Goal: Task Accomplishment & Management: Manage account settings

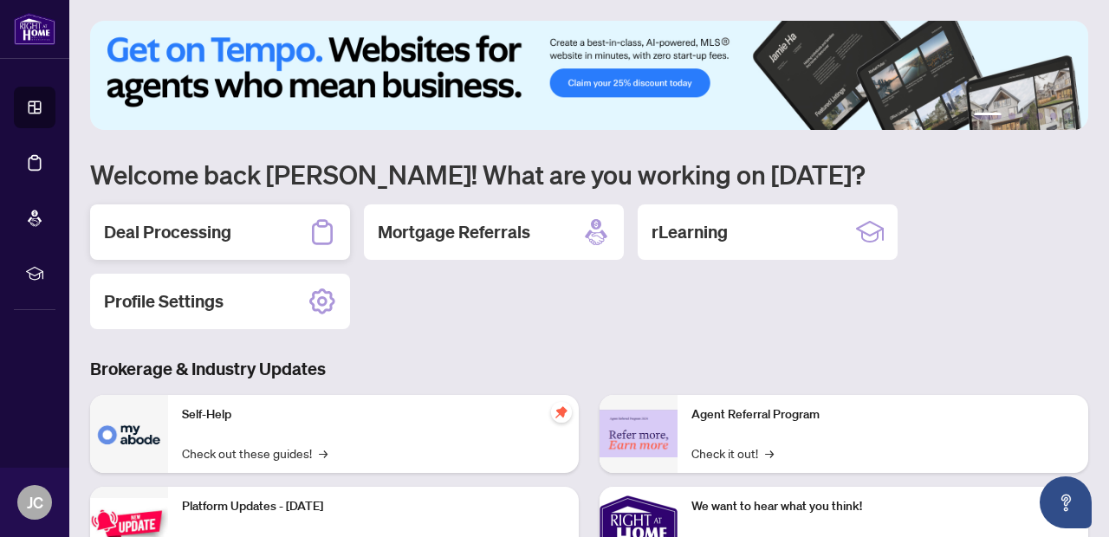
click at [202, 237] on h2 "Deal Processing" at bounding box center [167, 232] width 127 height 24
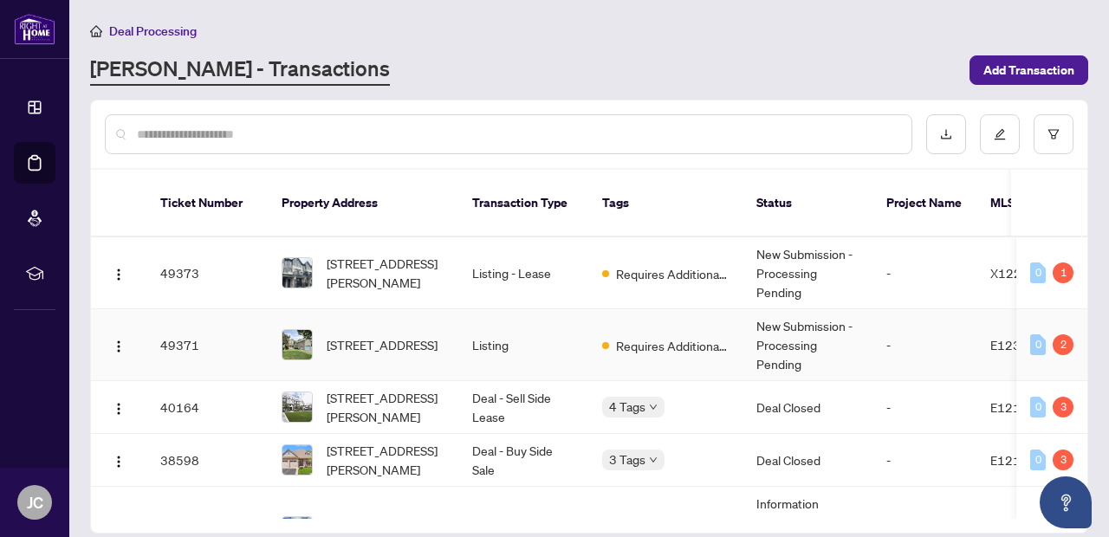
click at [843, 334] on td "New Submission - Processing Pending" at bounding box center [807, 345] width 130 height 72
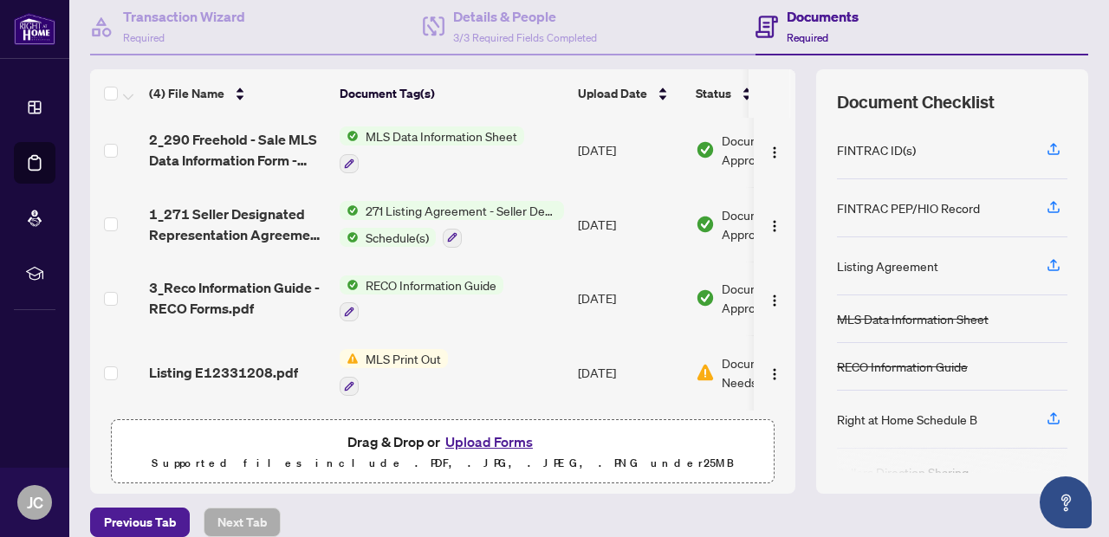
scroll to position [178, 0]
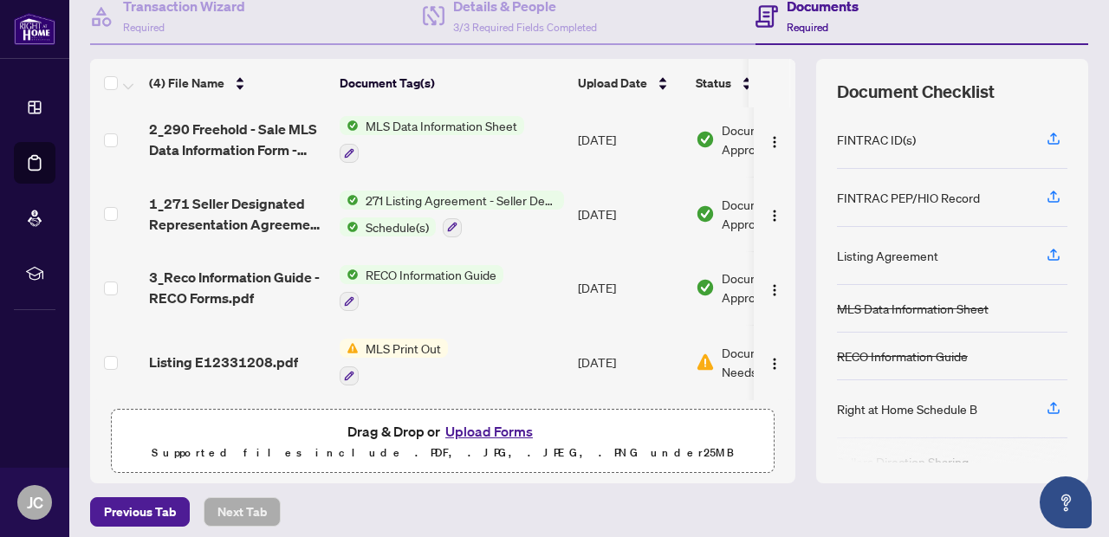
click at [481, 434] on button "Upload Forms" at bounding box center [489, 431] width 98 height 23
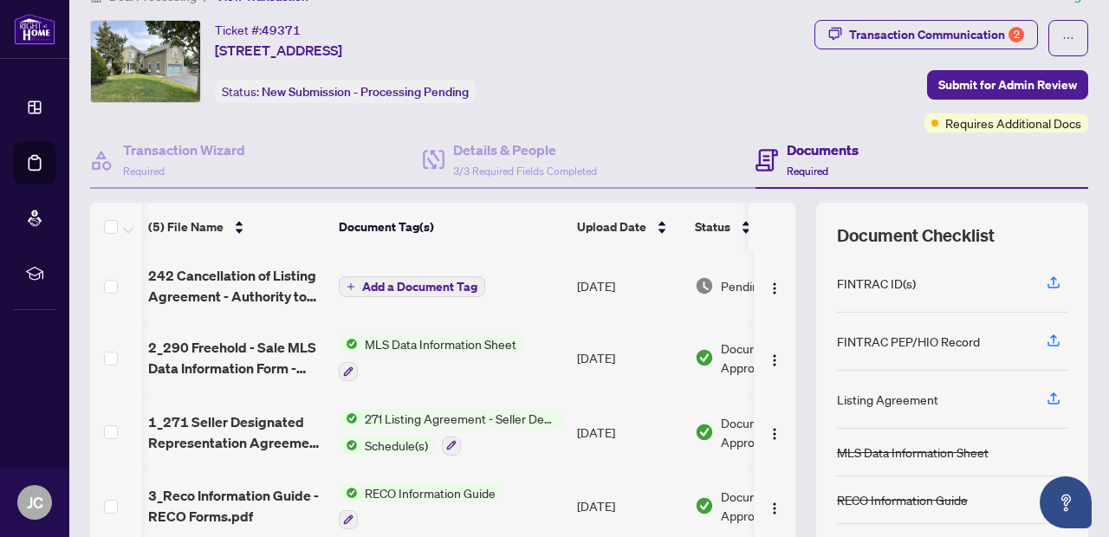
scroll to position [25, 0]
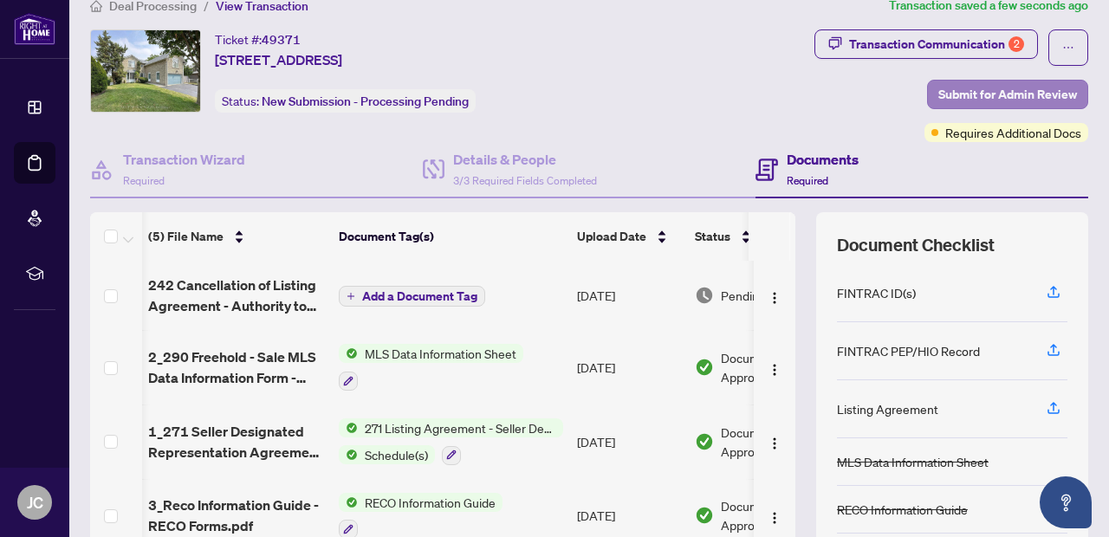
click at [899, 89] on span "Submit for Admin Review" at bounding box center [1007, 95] width 139 height 28
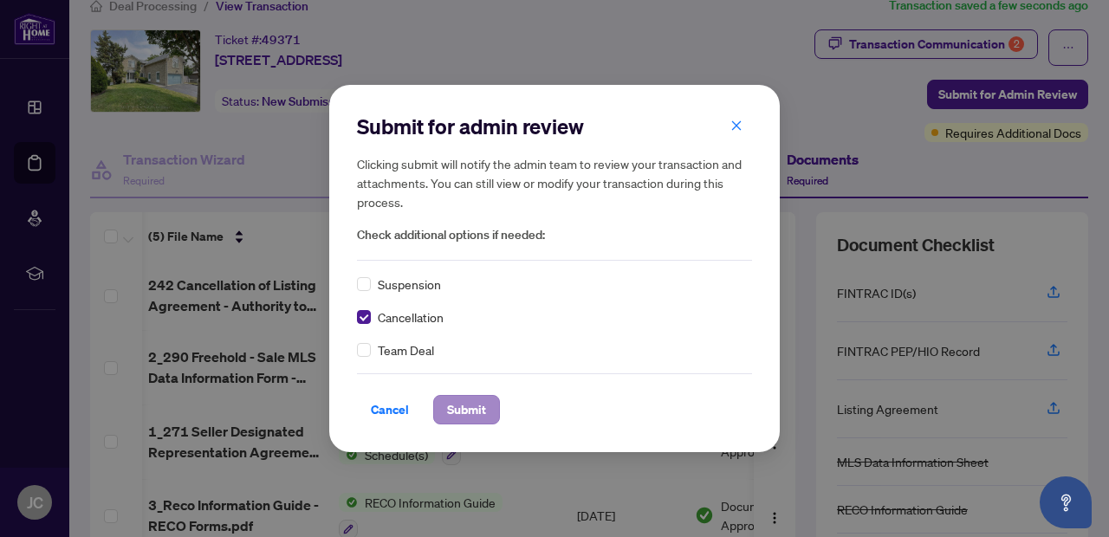
click at [468, 414] on span "Submit" at bounding box center [466, 410] width 39 height 28
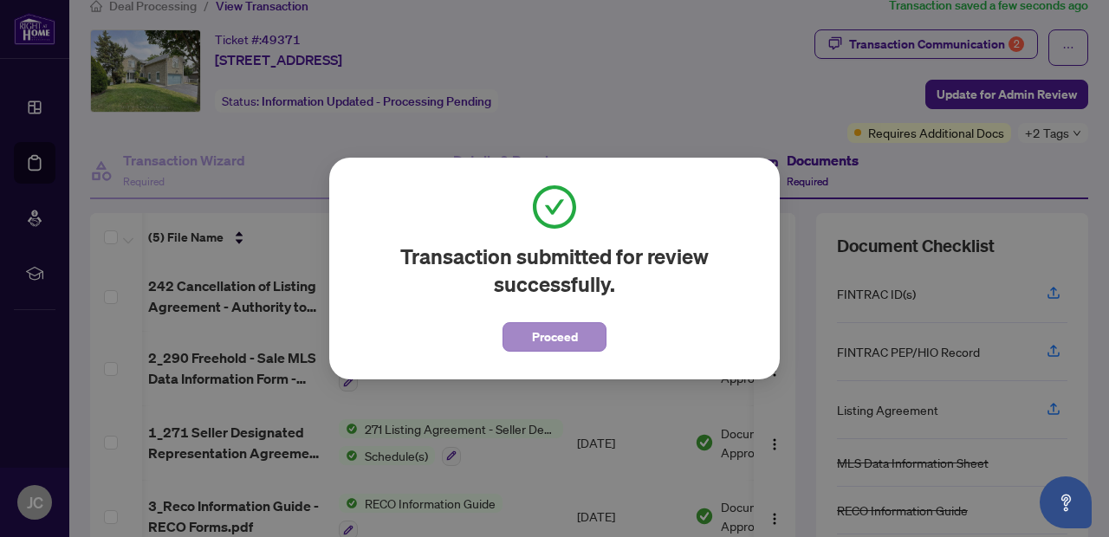
click at [561, 339] on span "Proceed" at bounding box center [555, 337] width 46 height 28
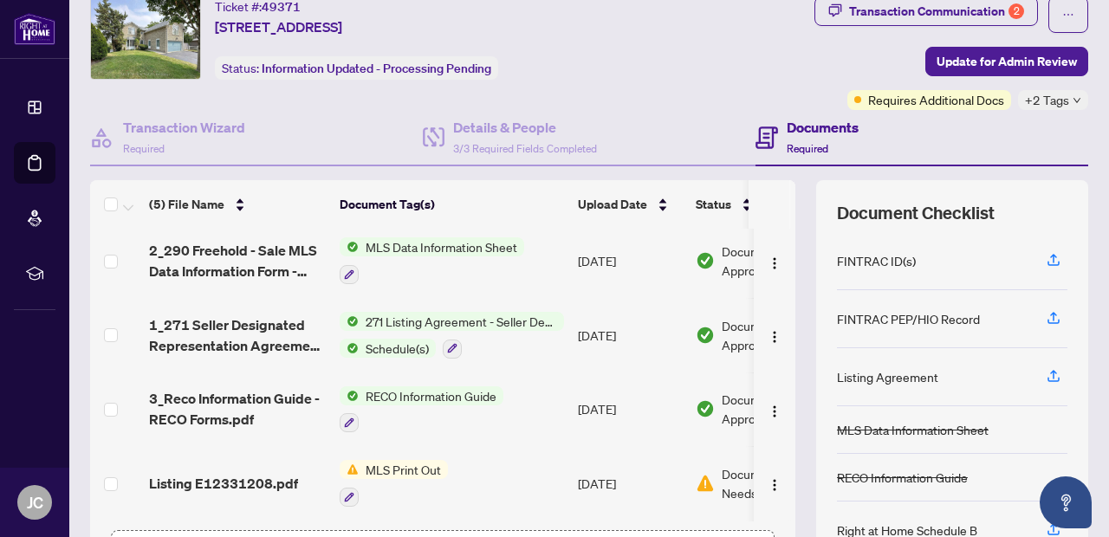
scroll to position [64, 0]
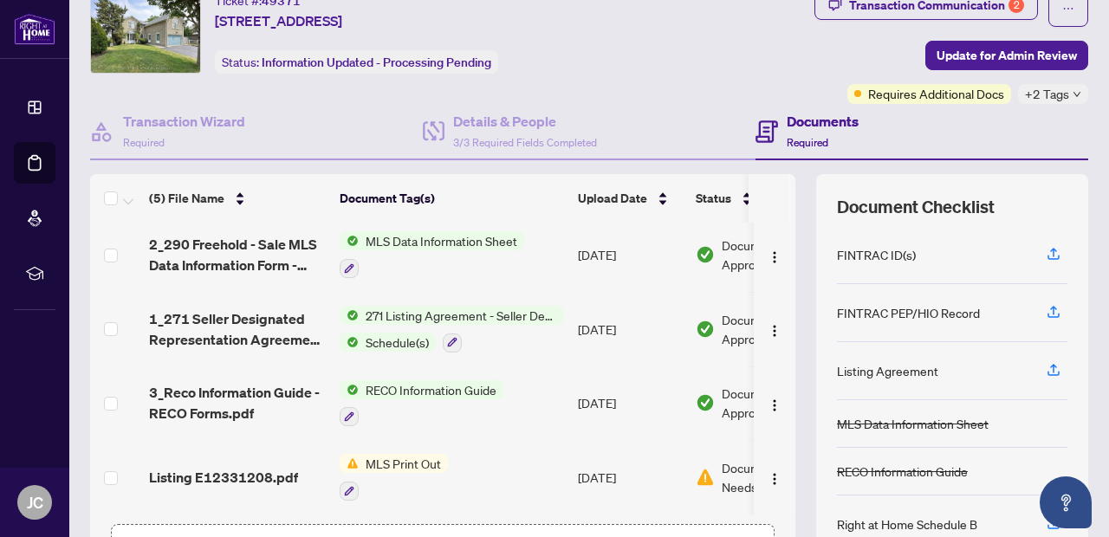
click at [420, 465] on span "MLS Print Out" at bounding box center [403, 463] width 89 height 19
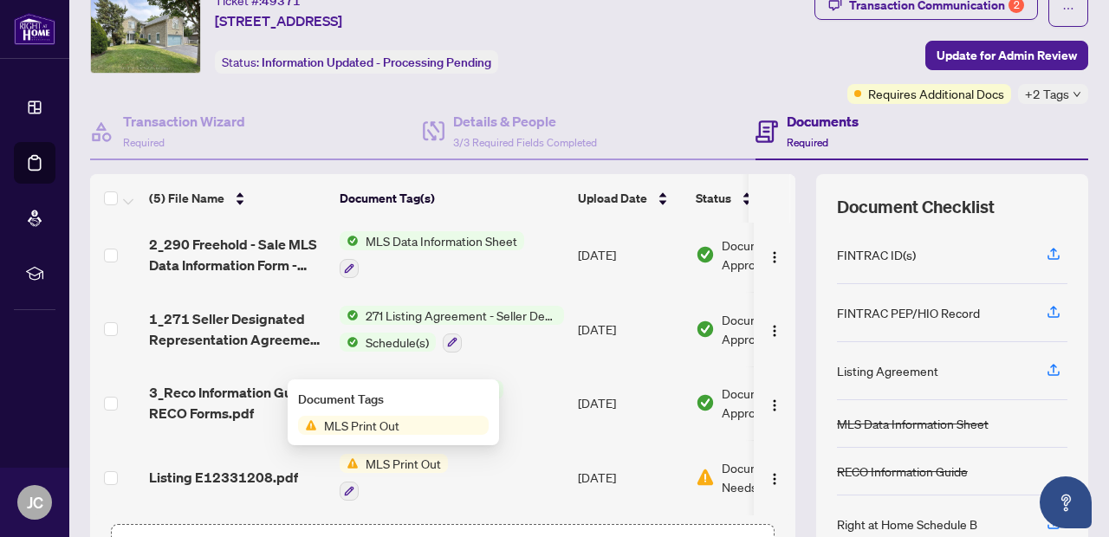
click at [726, 475] on span "Document Needs Work" at bounding box center [767, 477] width 90 height 38
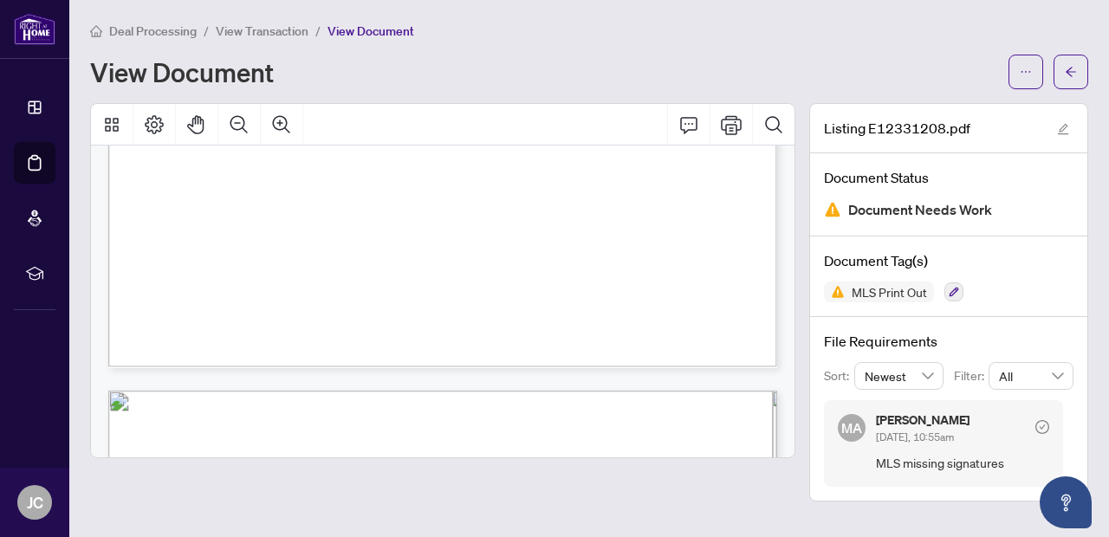
scroll to position [720, 0]
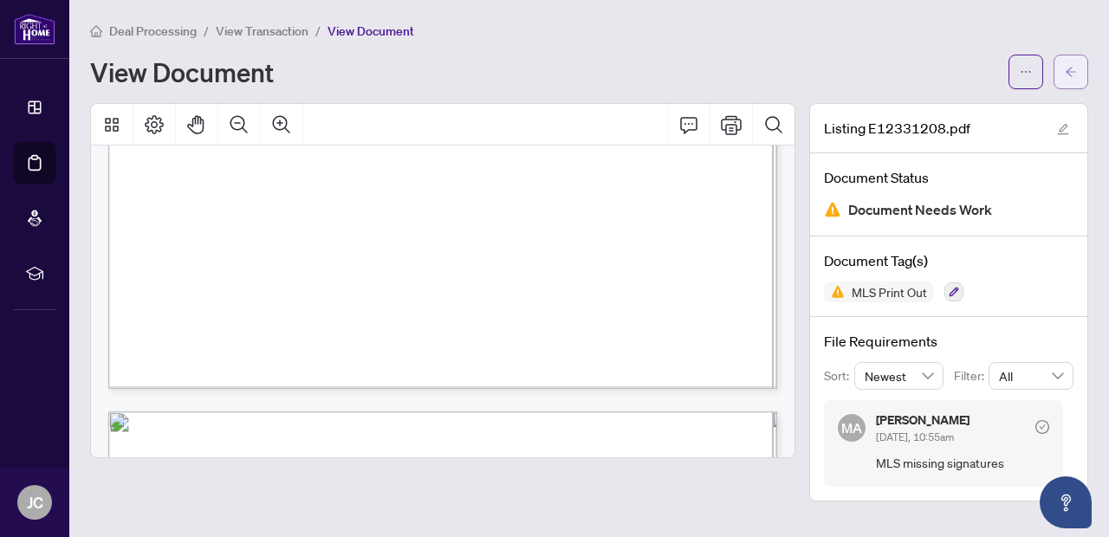
click at [899, 58] on button "button" at bounding box center [1070, 72] width 35 height 35
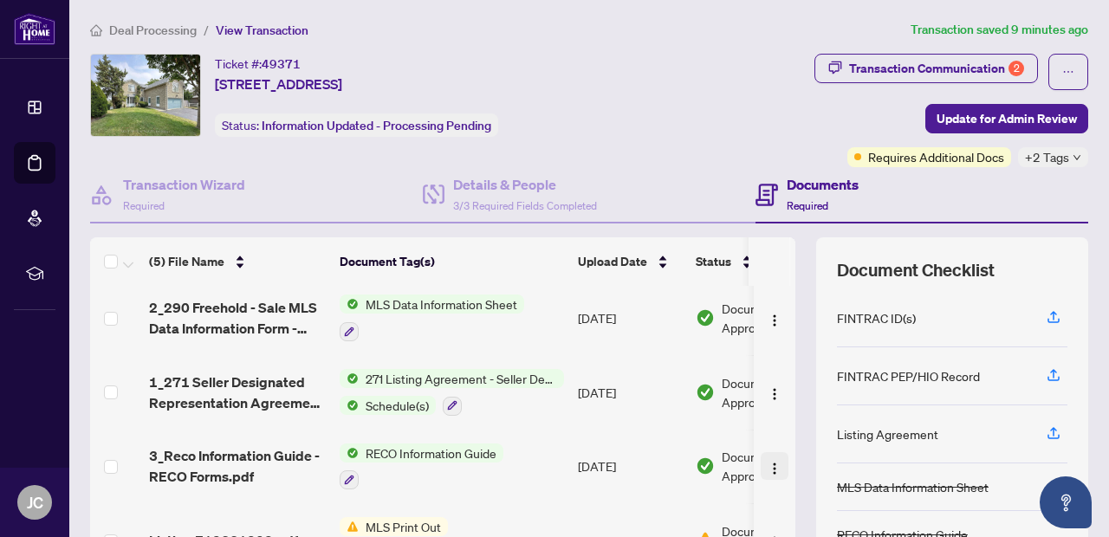
click at [768, 463] on img "button" at bounding box center [775, 469] width 14 height 14
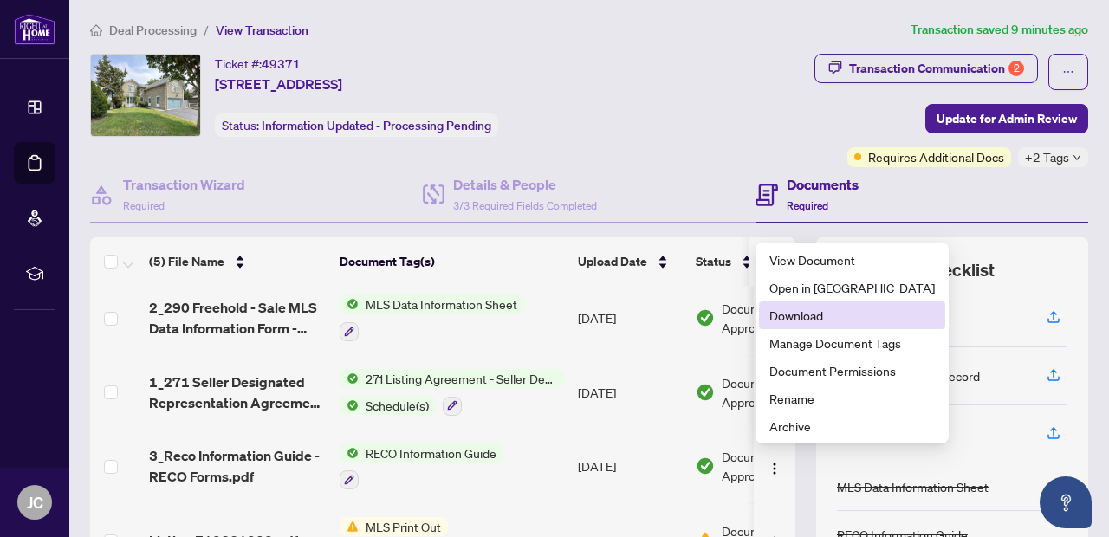
click at [802, 320] on span "Download" at bounding box center [851, 315] width 165 height 19
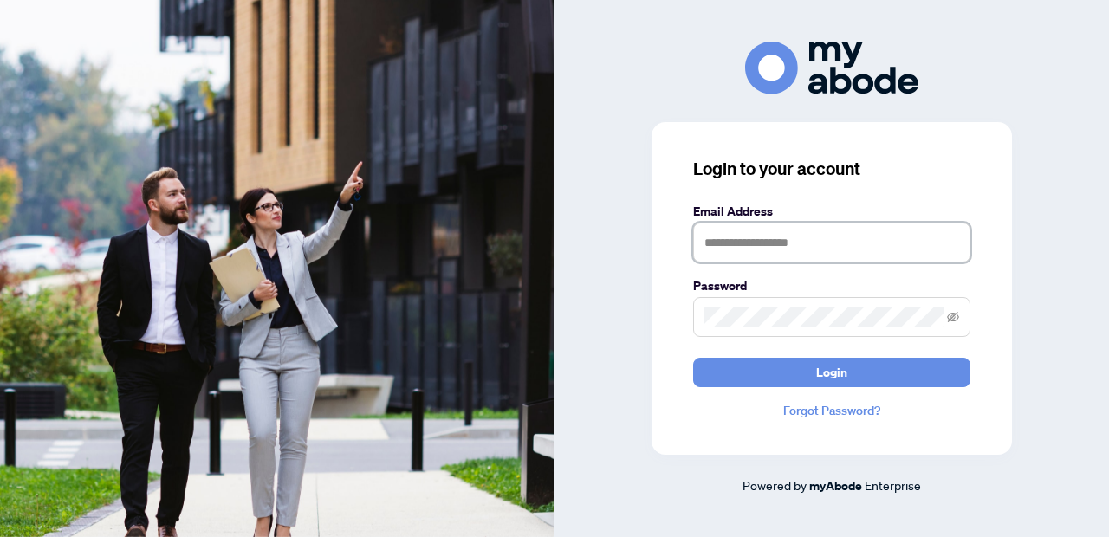
type input "**********"
click at [832, 372] on button "Login" at bounding box center [831, 372] width 277 height 29
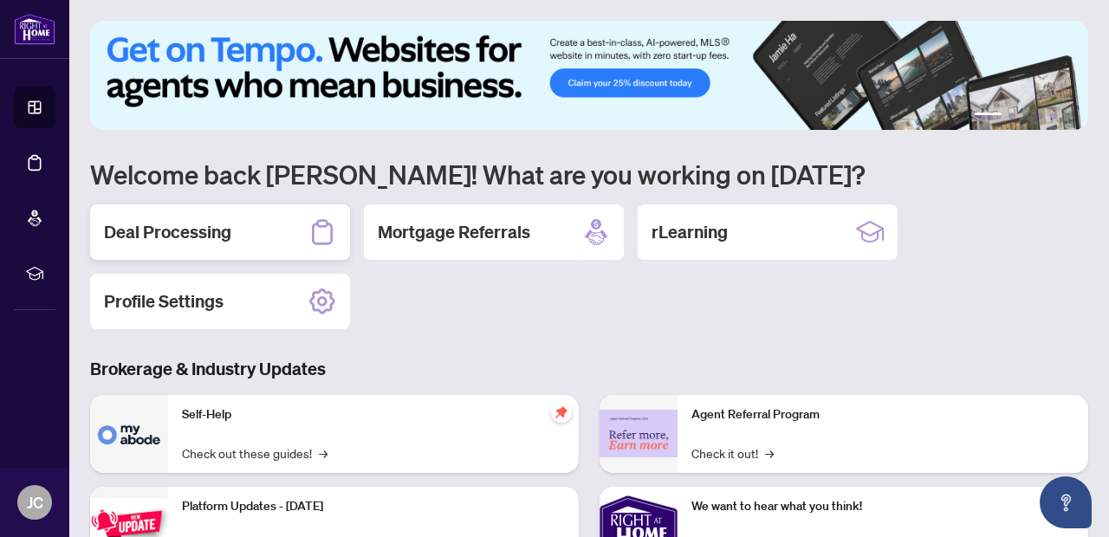
click at [278, 224] on div "Deal Processing" at bounding box center [220, 231] width 260 height 55
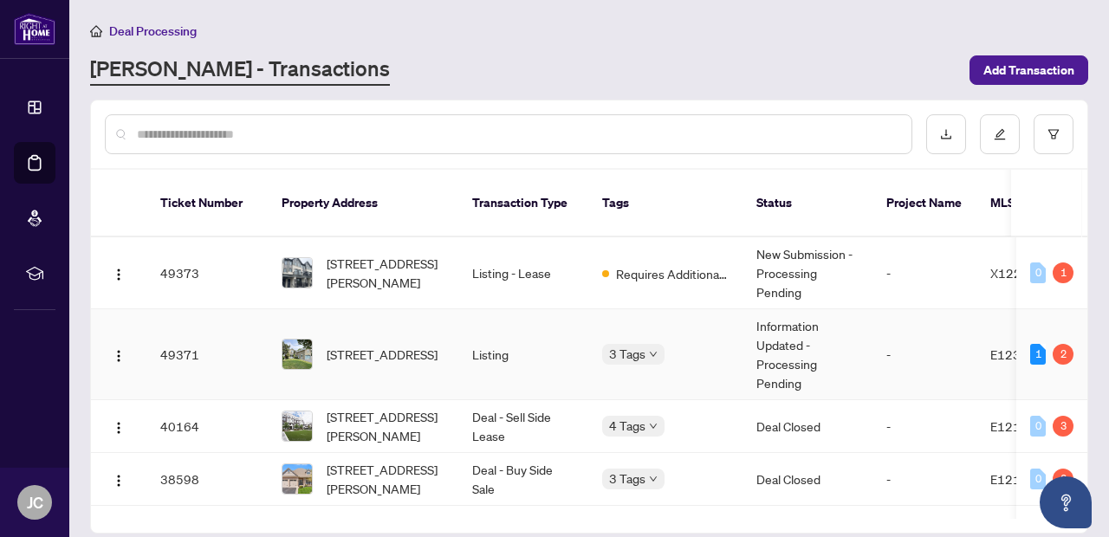
click at [401, 345] on span "102 Hialeah Cres, Whitby, Ontario L1N 6R1, Canada" at bounding box center [382, 354] width 111 height 19
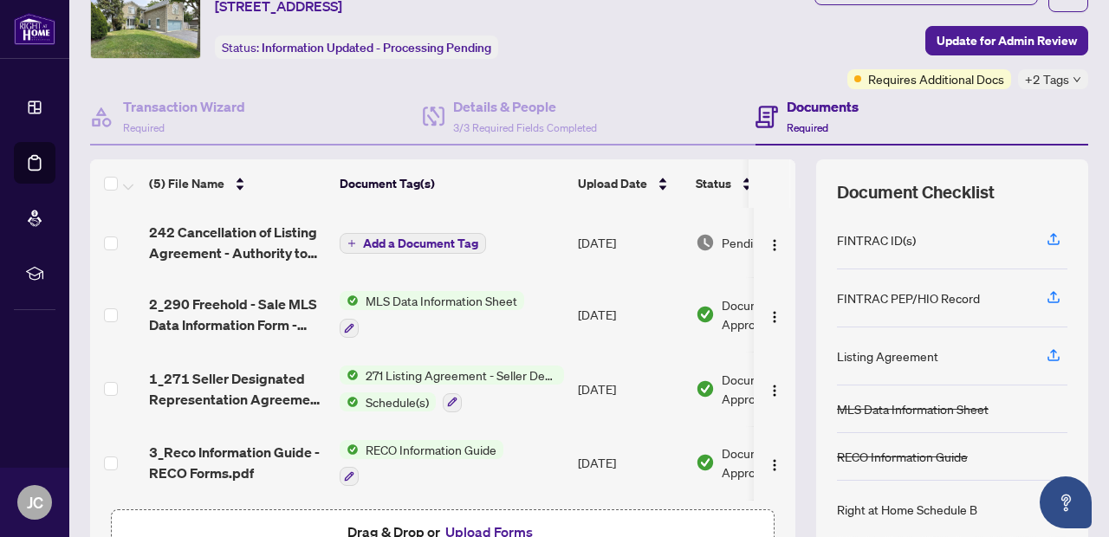
scroll to position [65, 0]
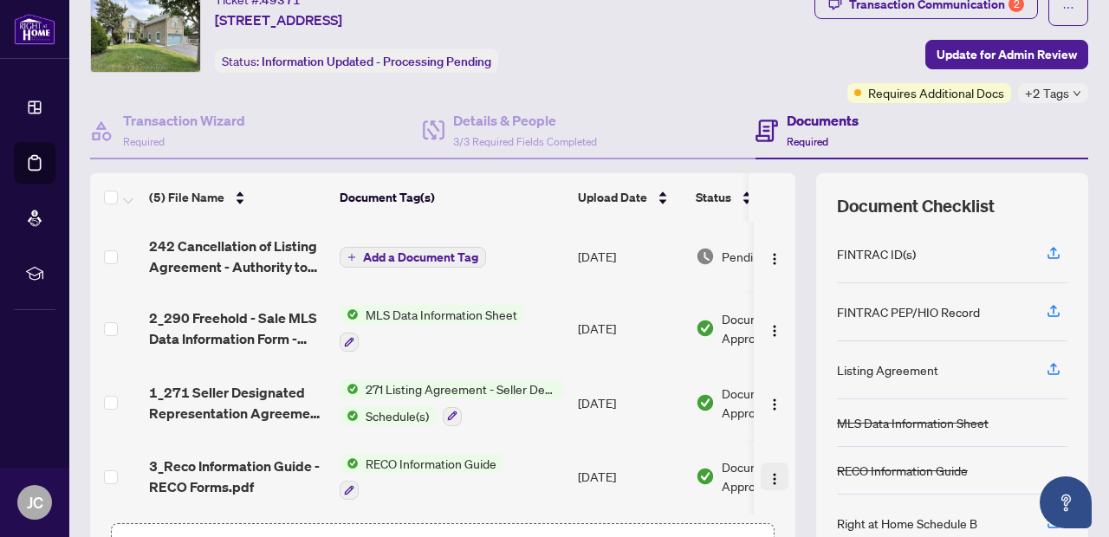
click at [761, 481] on button "button" at bounding box center [775, 477] width 28 height 28
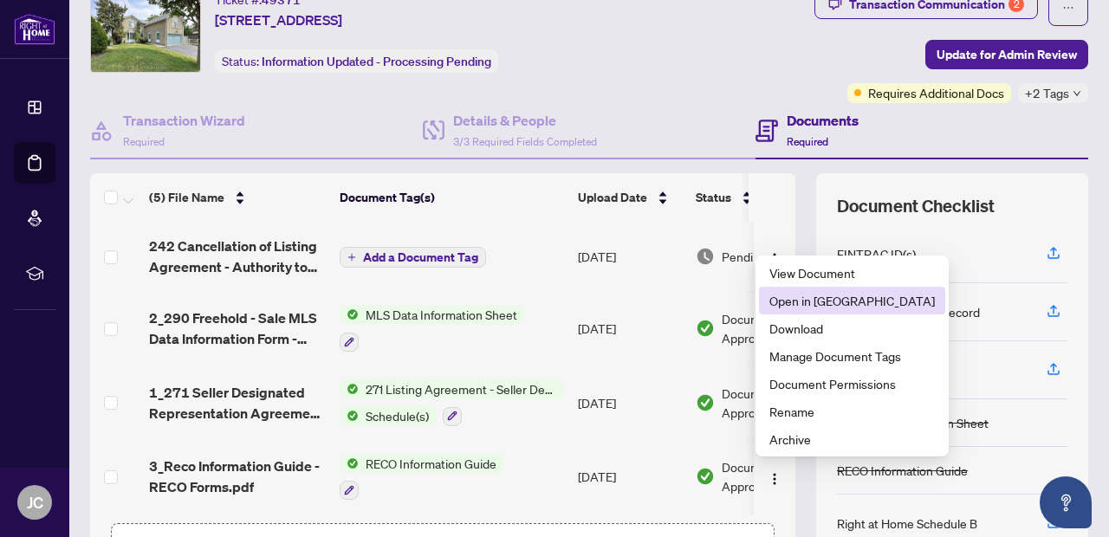
click at [811, 305] on span "Open in New Tab" at bounding box center [851, 300] width 165 height 19
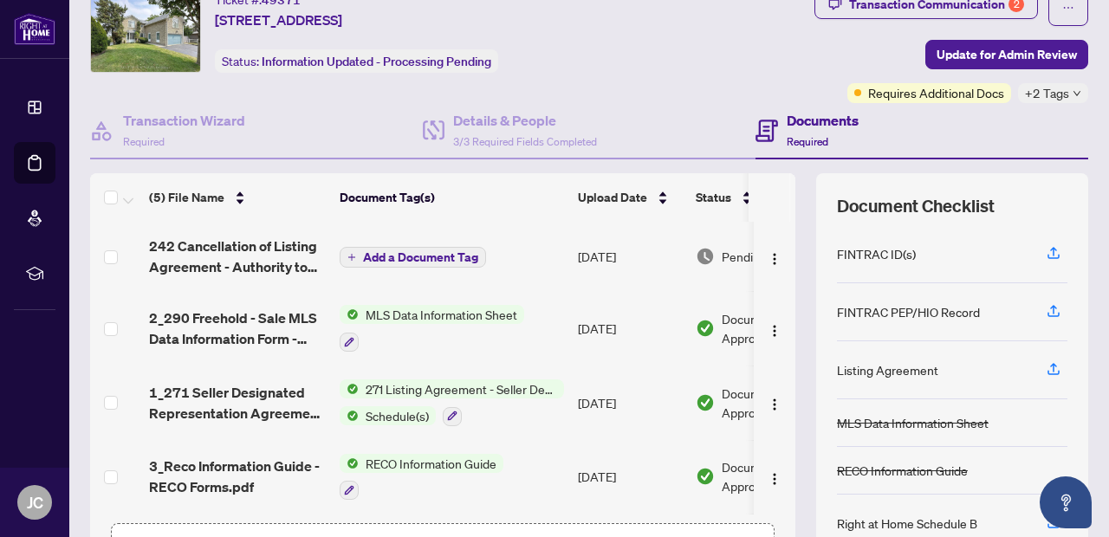
scroll to position [0, 0]
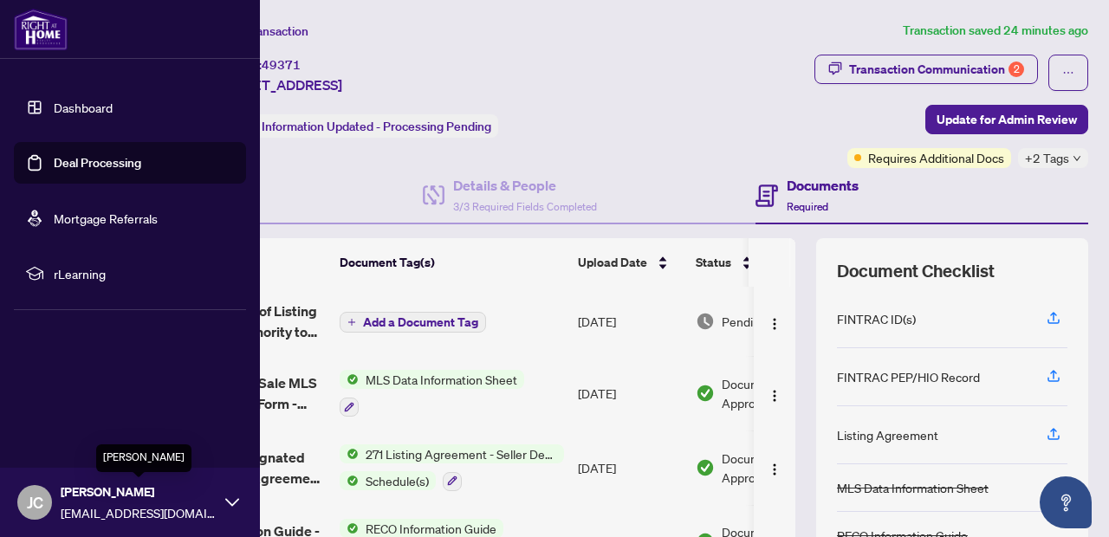
click at [131, 497] on span "[PERSON_NAME]" at bounding box center [139, 492] width 156 height 19
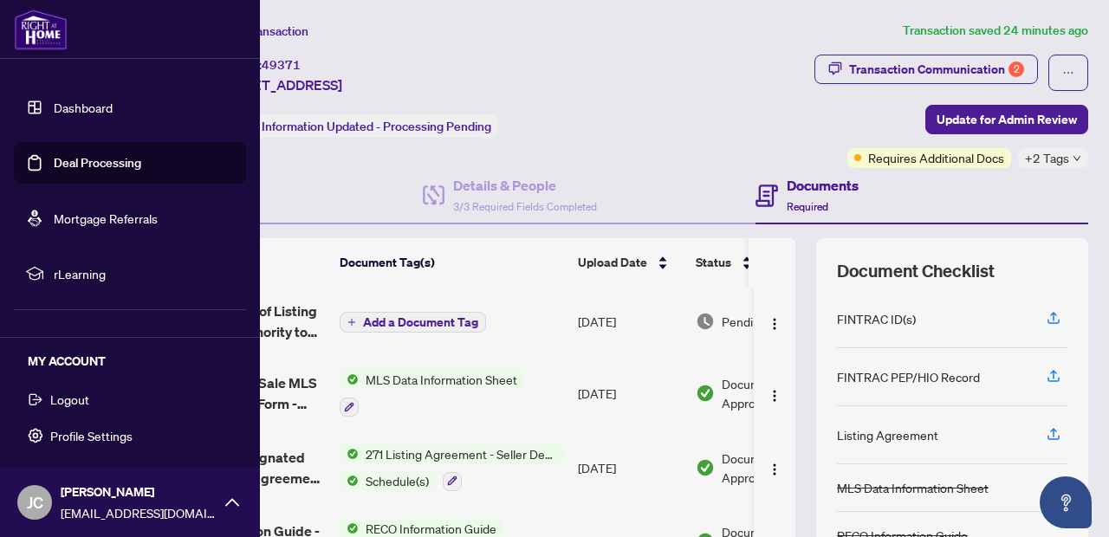
click at [75, 400] on span "Logout" at bounding box center [69, 399] width 39 height 28
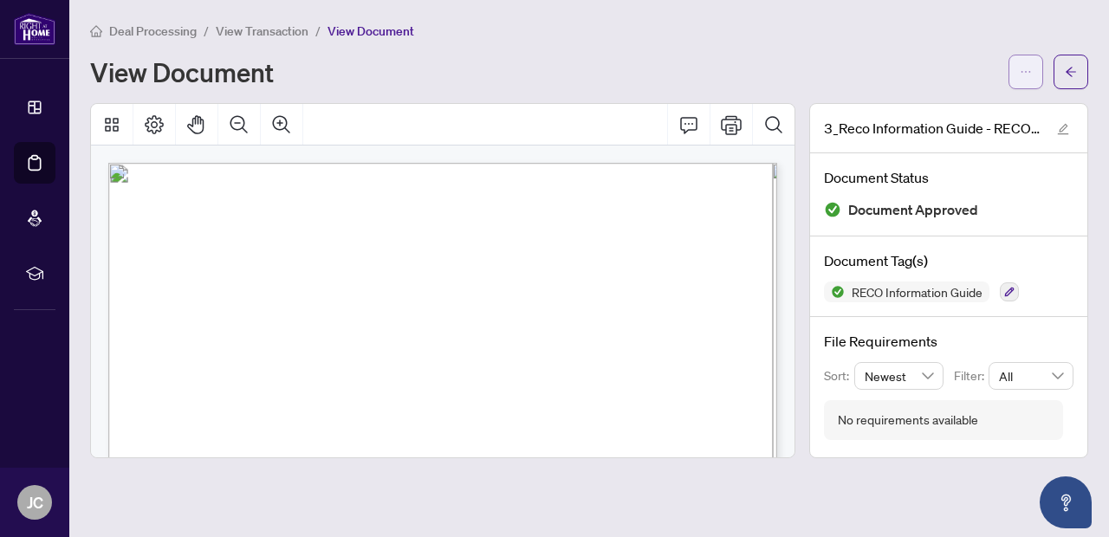
click at [1030, 70] on icon "ellipsis" at bounding box center [1026, 72] width 12 height 12
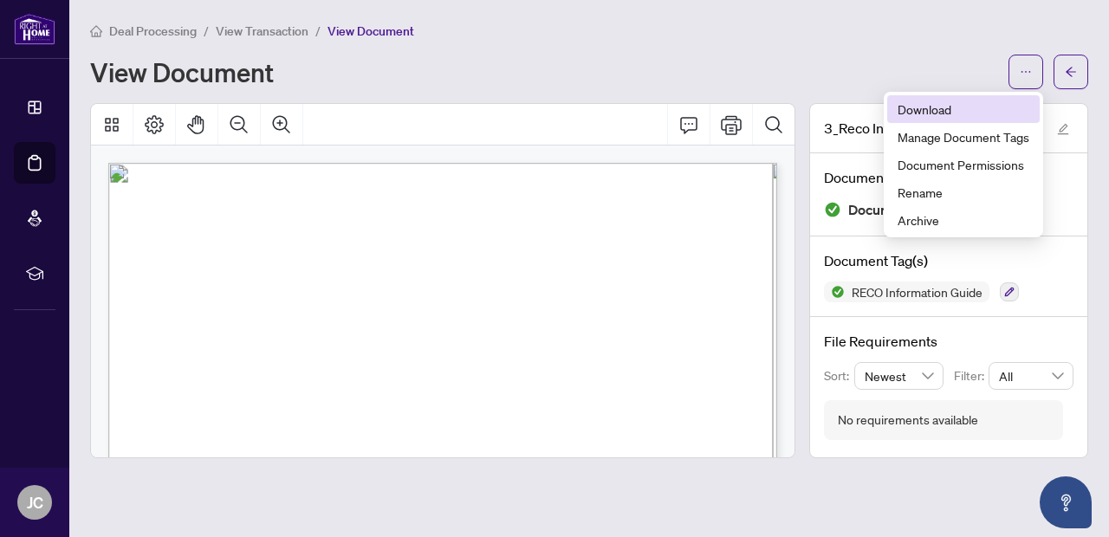
click at [955, 109] on span "Download" at bounding box center [963, 109] width 132 height 19
